Goal: Task Accomplishment & Management: Use online tool/utility

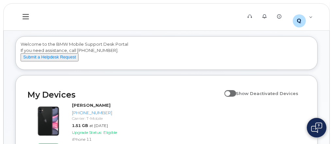
scroll to position [78, 0]
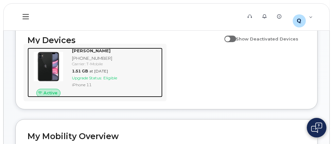
click at [83, 80] on span "Upgrade Status:" at bounding box center [87, 78] width 30 height 5
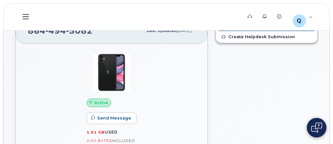
scroll to position [29, 0]
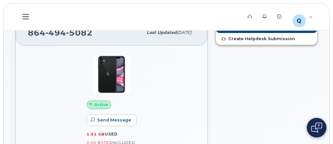
scroll to position [3, 0]
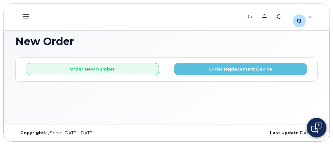
scroll to position [3, 0]
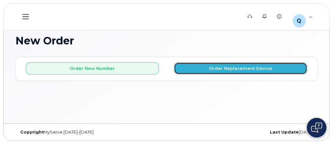
click at [237, 69] on button "Order Replacement Device" at bounding box center [240, 68] width 133 height 12
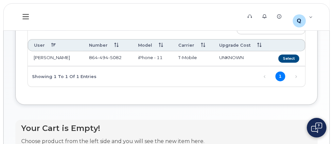
scroll to position [55, 0]
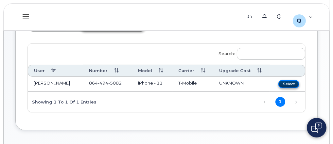
click at [291, 83] on button "Select" at bounding box center [288, 84] width 21 height 8
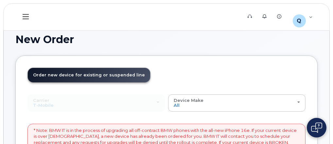
scroll to position [0, 0]
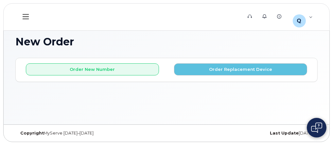
scroll to position [3, 0]
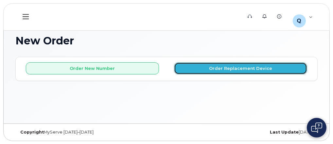
click at [223, 70] on button "Order Replacement Device" at bounding box center [240, 68] width 133 height 12
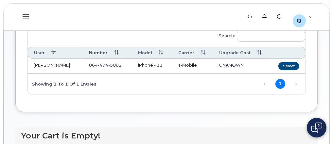
scroll to position [81, 0]
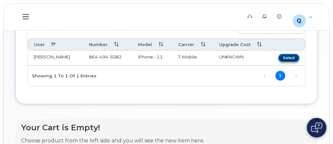
click at [295, 57] on button "Select" at bounding box center [288, 58] width 21 height 8
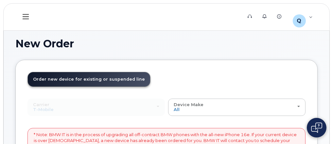
scroll to position [0, 0]
click at [25, 15] on icon at bounding box center [26, 16] width 6 height 7
